Goal: Complete application form

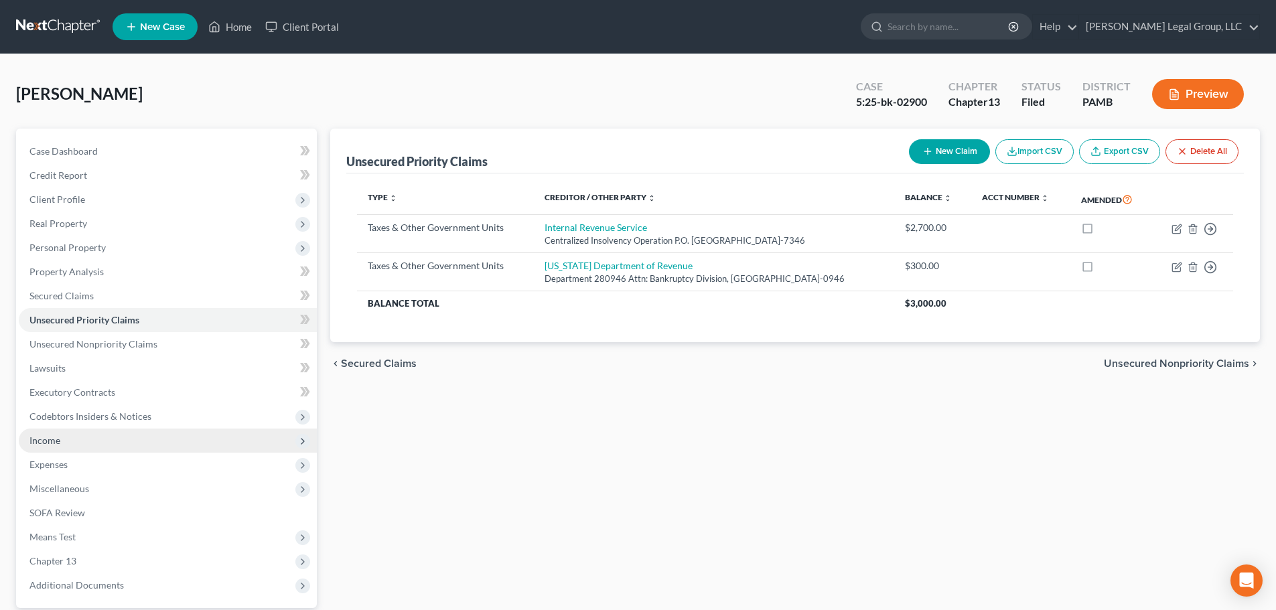
click at [94, 447] on span "Income" at bounding box center [168, 441] width 298 height 24
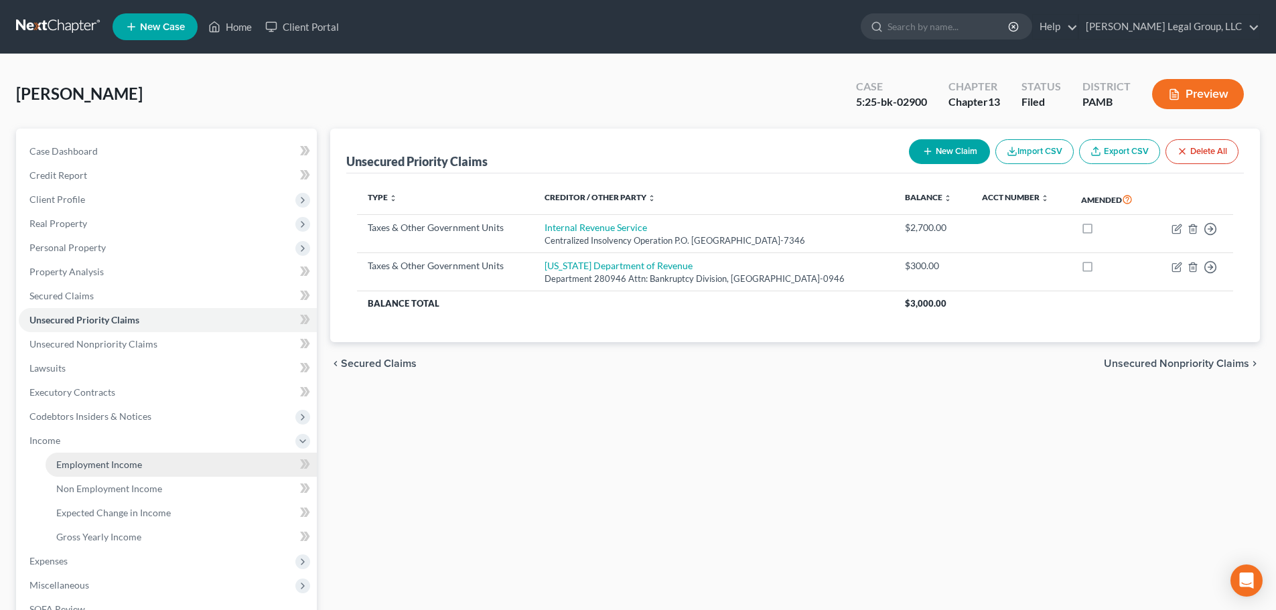
click at [112, 456] on link "Employment Income" at bounding box center [181, 465] width 271 height 24
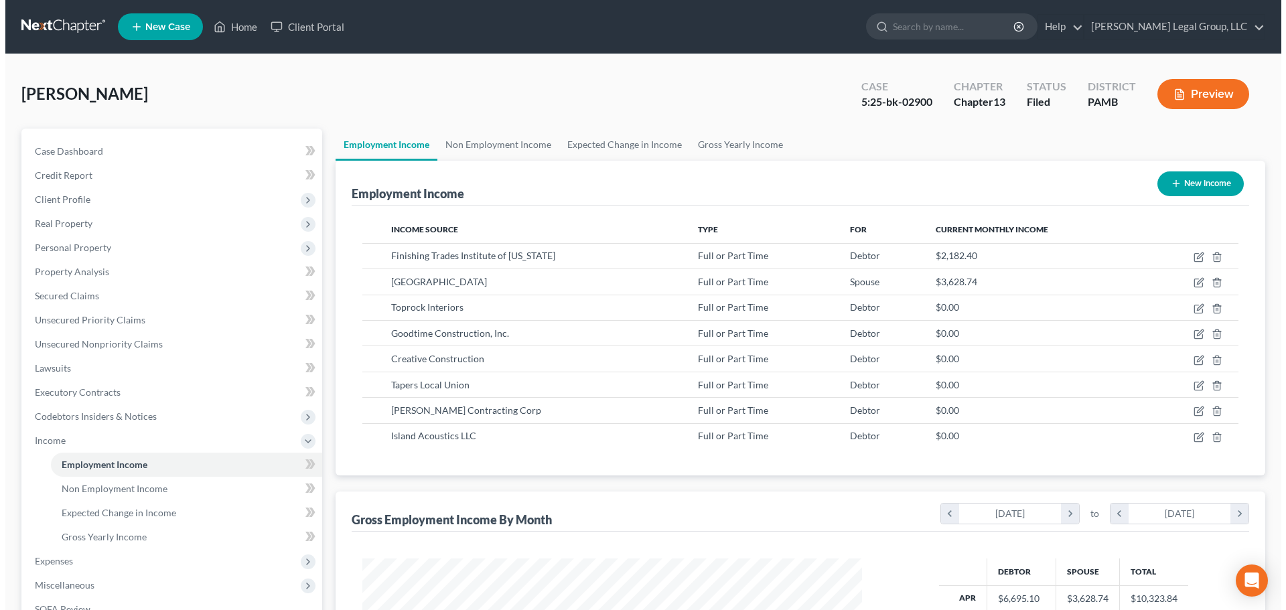
scroll to position [250, 526]
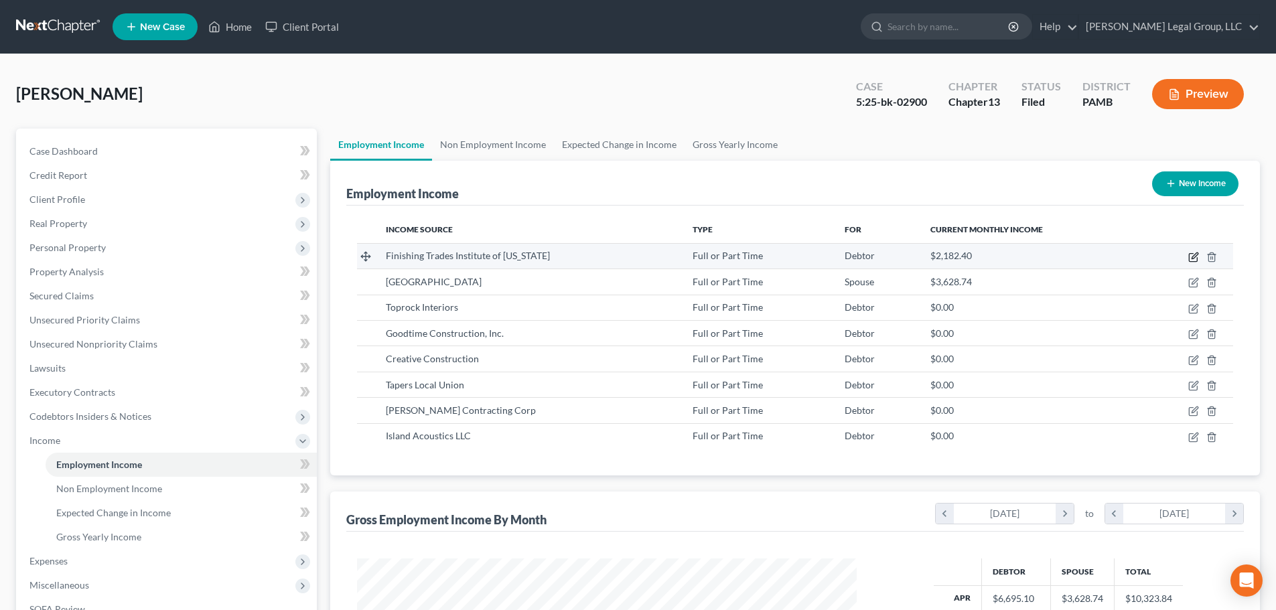
click at [1195, 257] on icon "button" at bounding box center [1194, 255] width 6 height 6
select select "0"
select select "35"
select select "0"
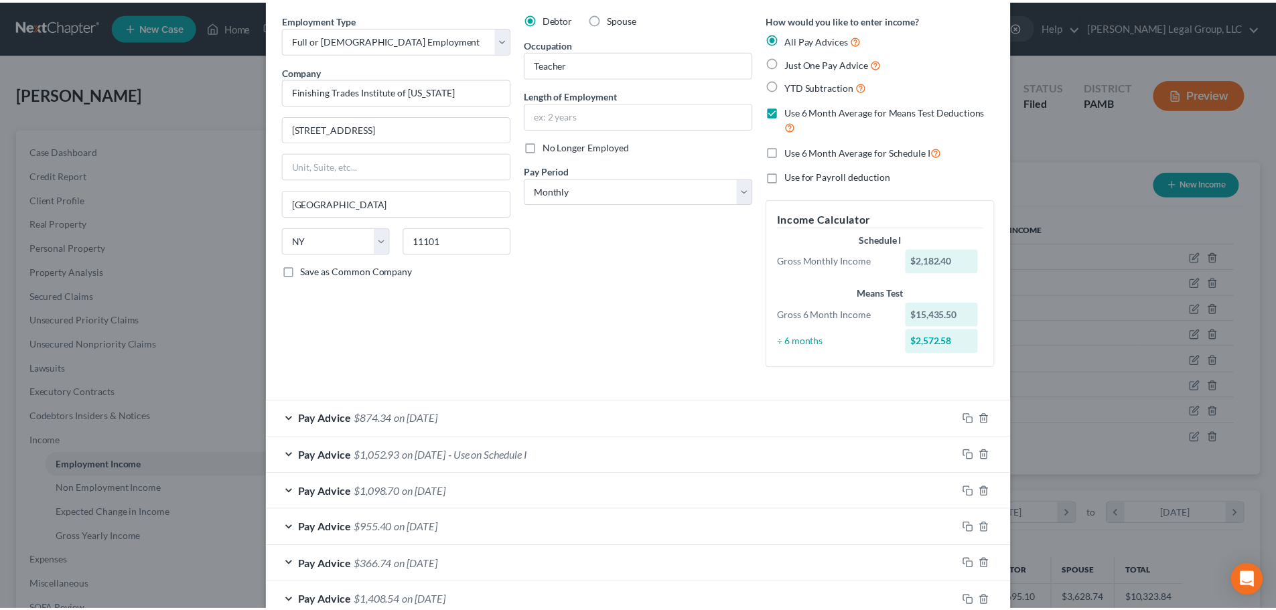
scroll to position [0, 0]
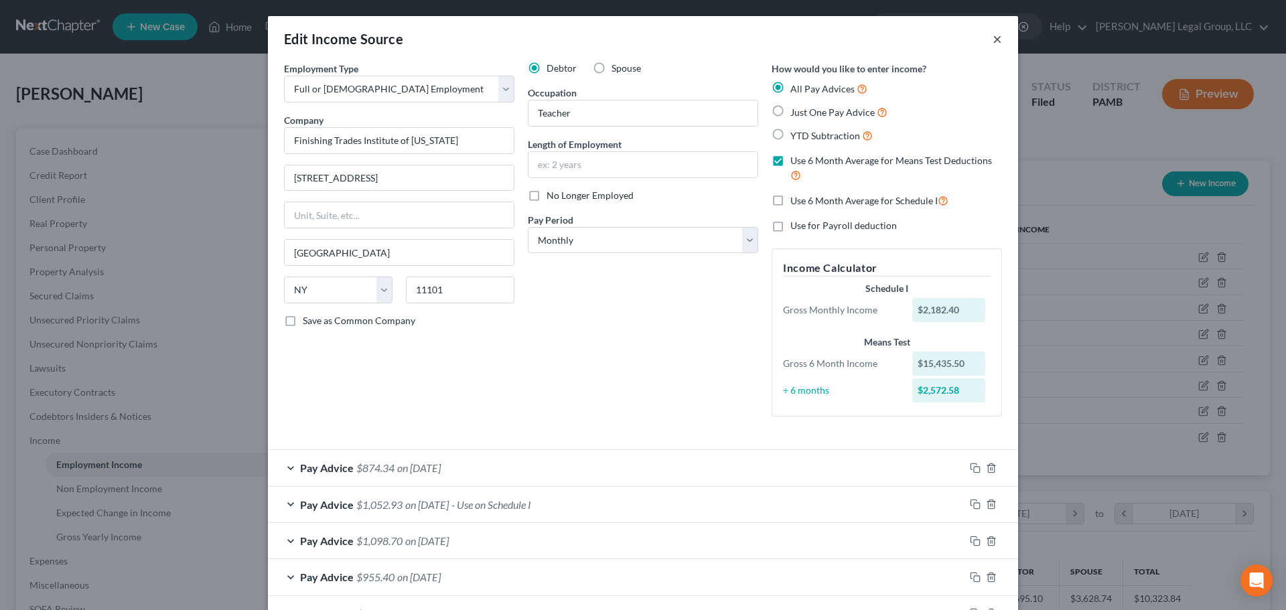
click at [993, 40] on button "×" at bounding box center [997, 39] width 9 height 16
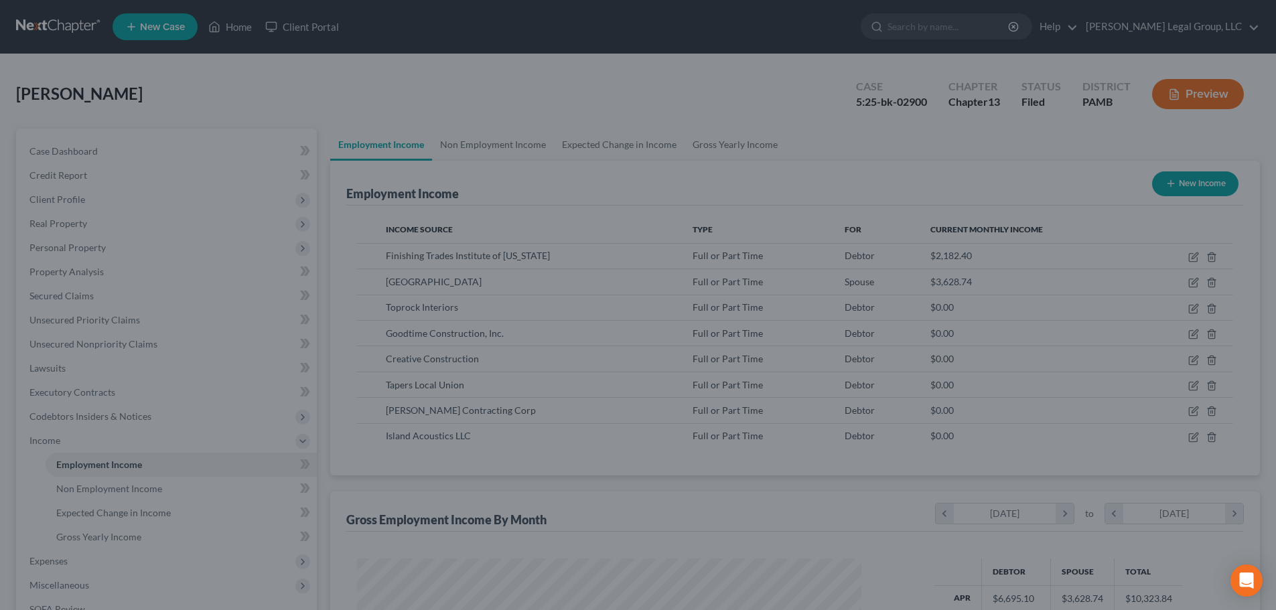
scroll to position [669467, 669190]
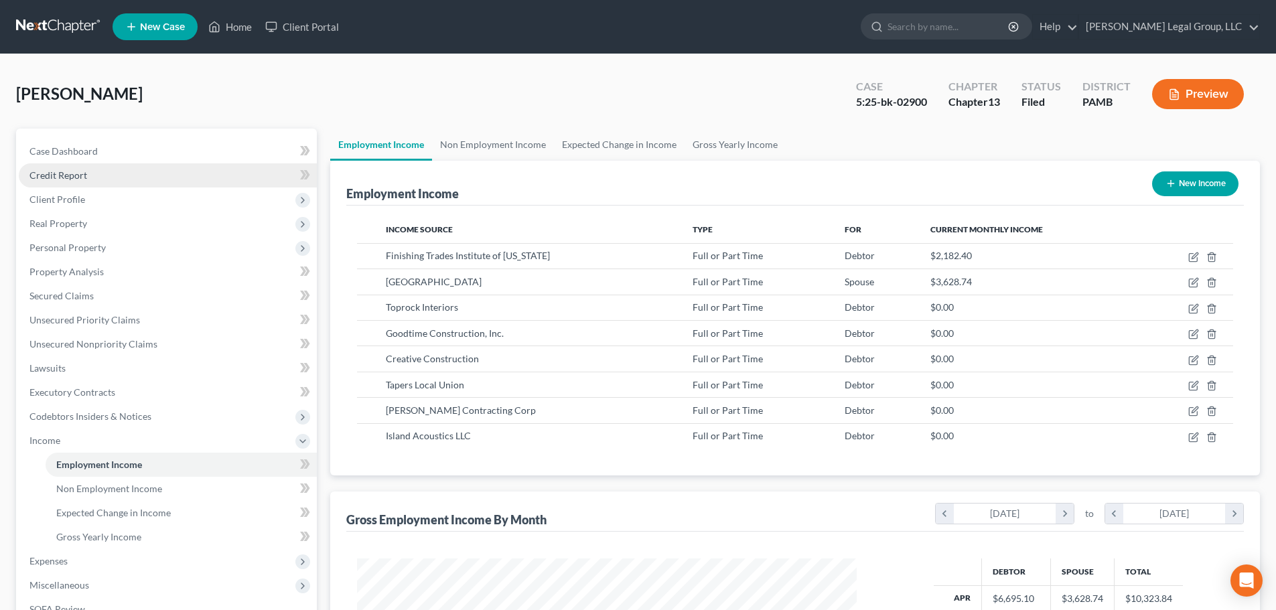
click at [72, 182] on link "Credit Report" at bounding box center [168, 175] width 298 height 24
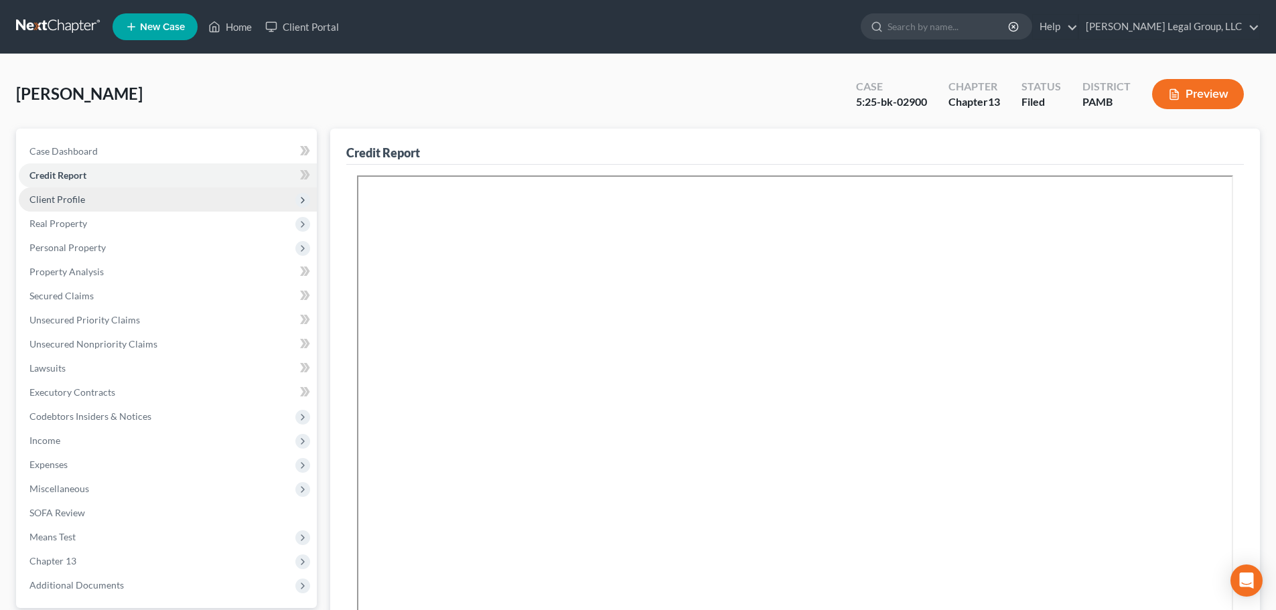
click at [86, 198] on span "Client Profile" at bounding box center [168, 200] width 298 height 24
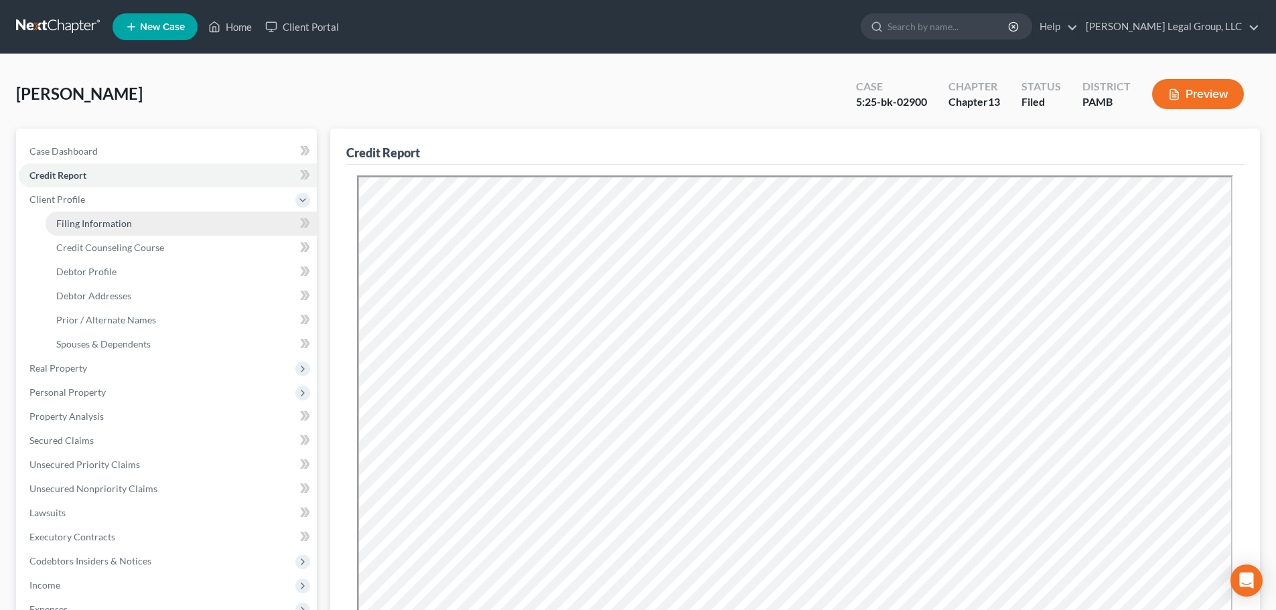
click at [117, 218] on span "Filing Information" at bounding box center [94, 223] width 76 height 11
select select "1"
select select "0"
select select "3"
select select "68"
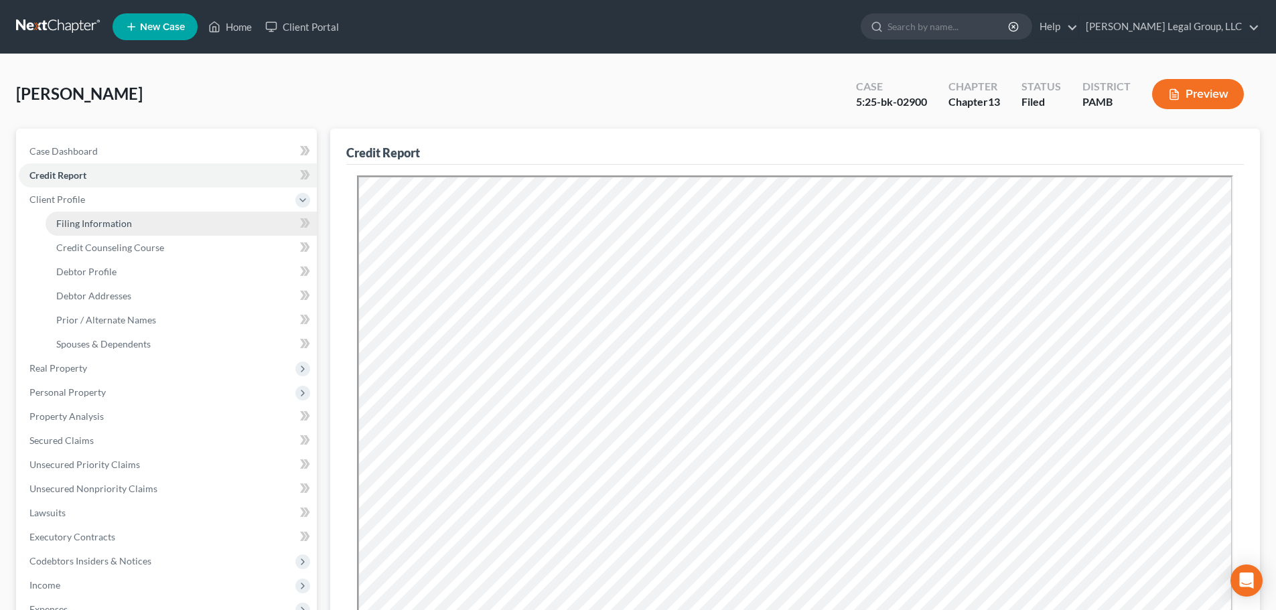
select select "3"
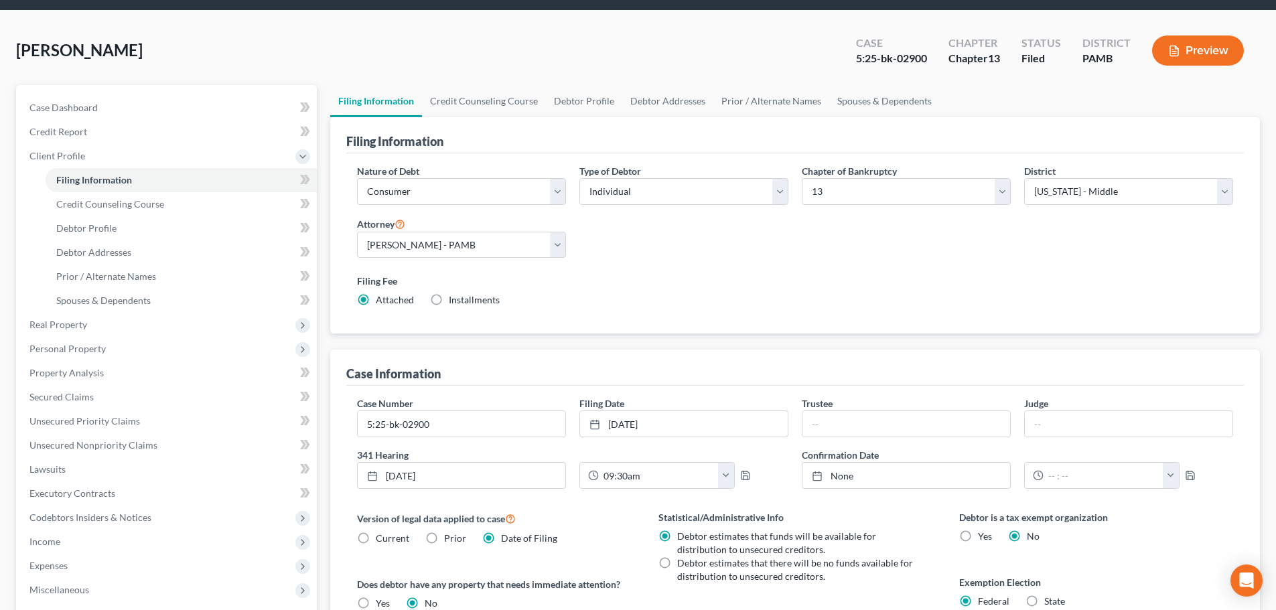
scroll to position [67, 0]
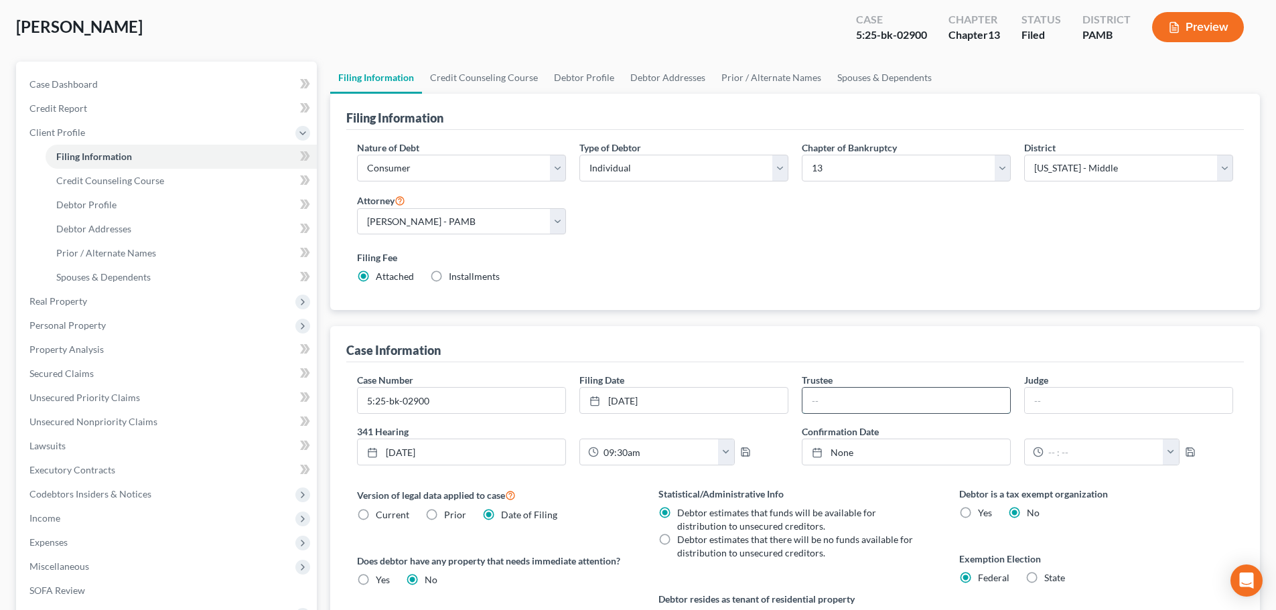
drag, startPoint x: 31, startPoint y: 329, endPoint x: 858, endPoint y: 407, distance: 830.7
click at [855, 411] on input "text" at bounding box center [906, 400] width 208 height 25
paste input "lawrulerleadid:C8970-"
drag, startPoint x: 837, startPoint y: 407, endPoint x: 753, endPoint y: 407, distance: 83.7
click at [753, 407] on div "Case Number 5:25-bk-02900 Filing Date [DATE] close Date [DATE] Time 12:00 AM ch…" at bounding box center [794, 424] width 889 height 103
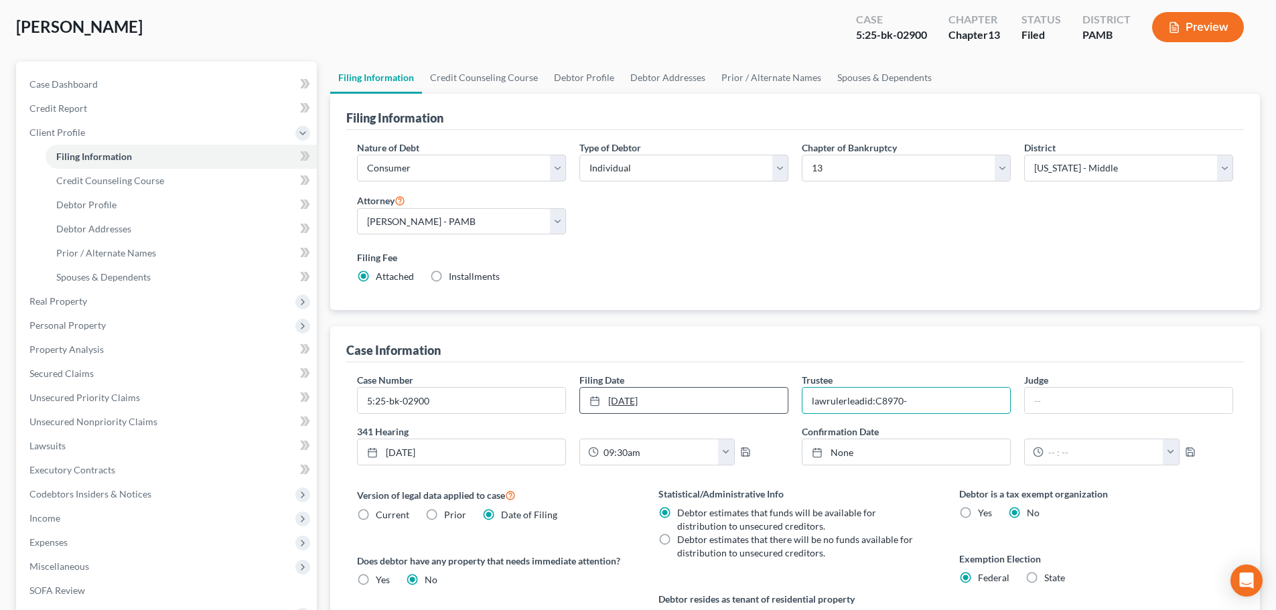
paste input "[PERSON_NAME]"
type input "[PERSON_NAME]"
click at [1122, 405] on input "text" at bounding box center [1129, 400] width 208 height 25
paste input "[PERSON_NAME]"
click at [1059, 404] on input "[PERSON_NAME]" at bounding box center [1129, 400] width 208 height 25
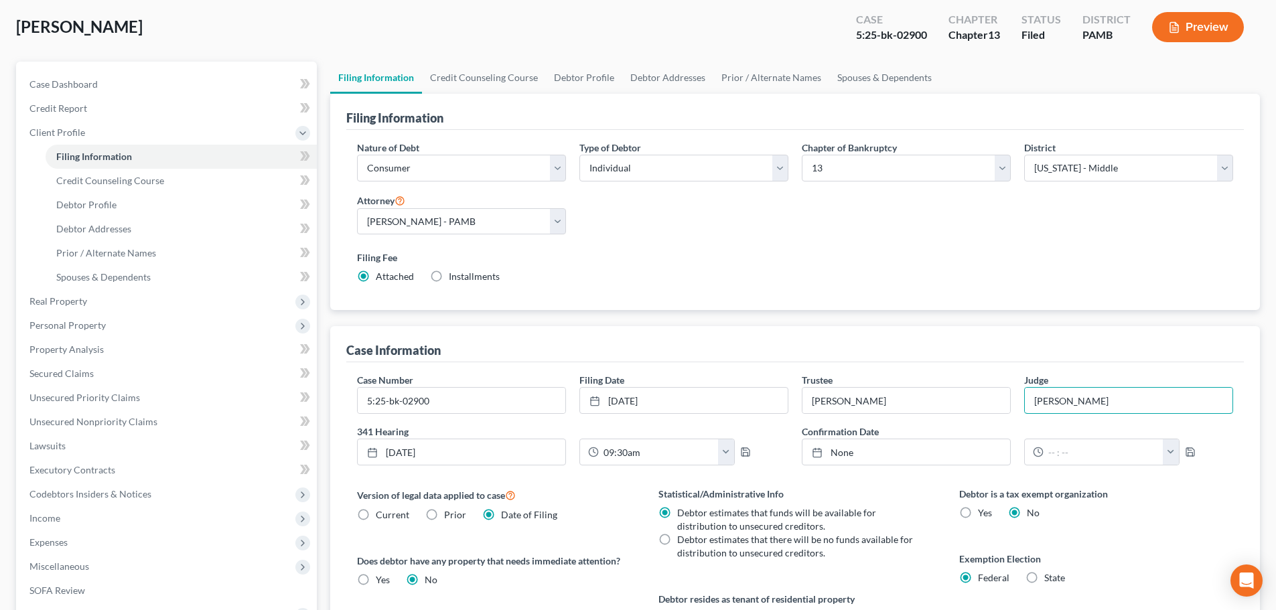
type input "[PERSON_NAME]"
